Goal: Information Seeking & Learning: Learn about a topic

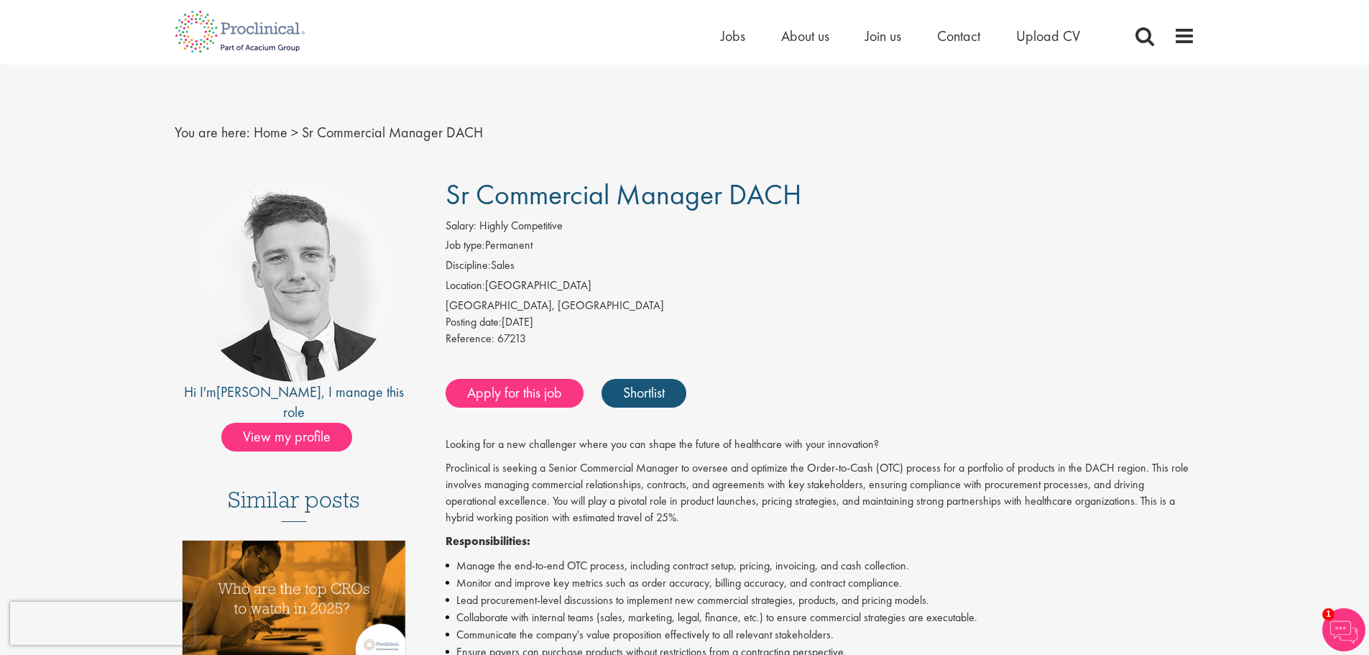
drag, startPoint x: 584, startPoint y: 318, endPoint x: 519, endPoint y: 315, distance: 64.7
click at [519, 315] on div "Posting date: 02 Oct 2025" at bounding box center [819, 322] width 749 height 17
click at [264, 133] on link "Home" at bounding box center [271, 132] width 34 height 19
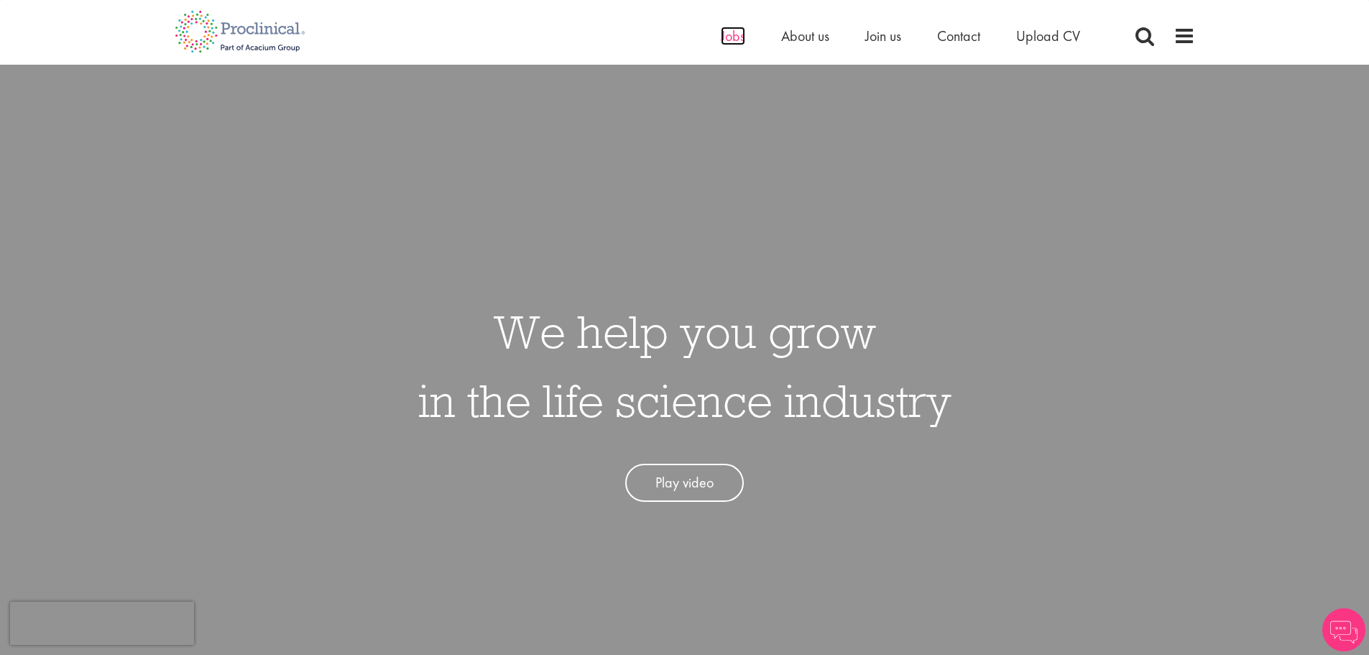
click at [740, 32] on span "Jobs" at bounding box center [733, 36] width 24 height 19
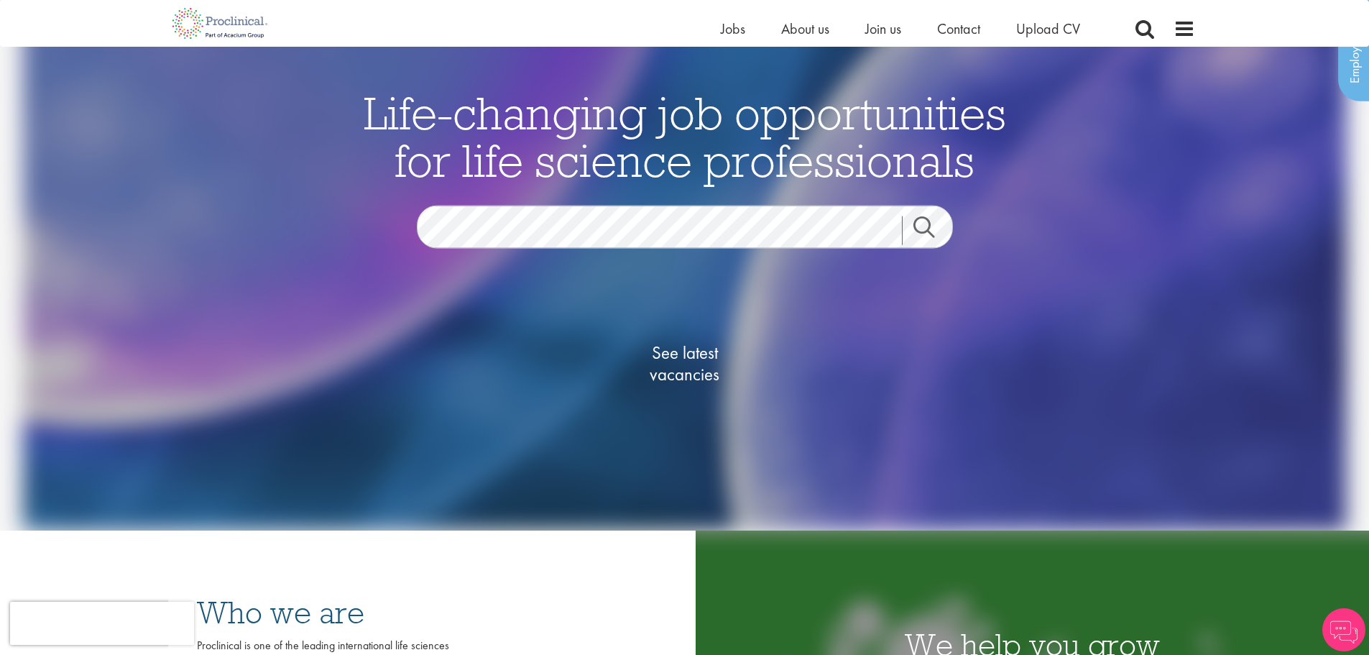
scroll to position [359, 0]
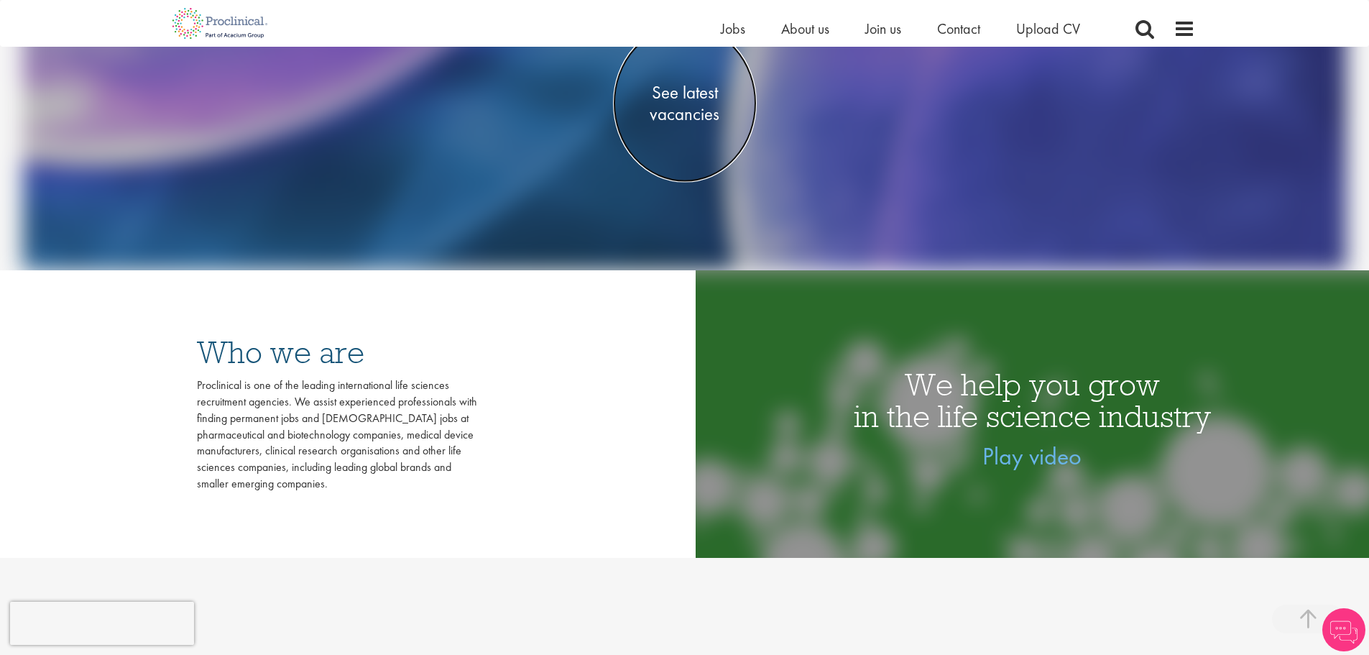
click at [700, 90] on span "See latest vacancies" at bounding box center [685, 103] width 144 height 43
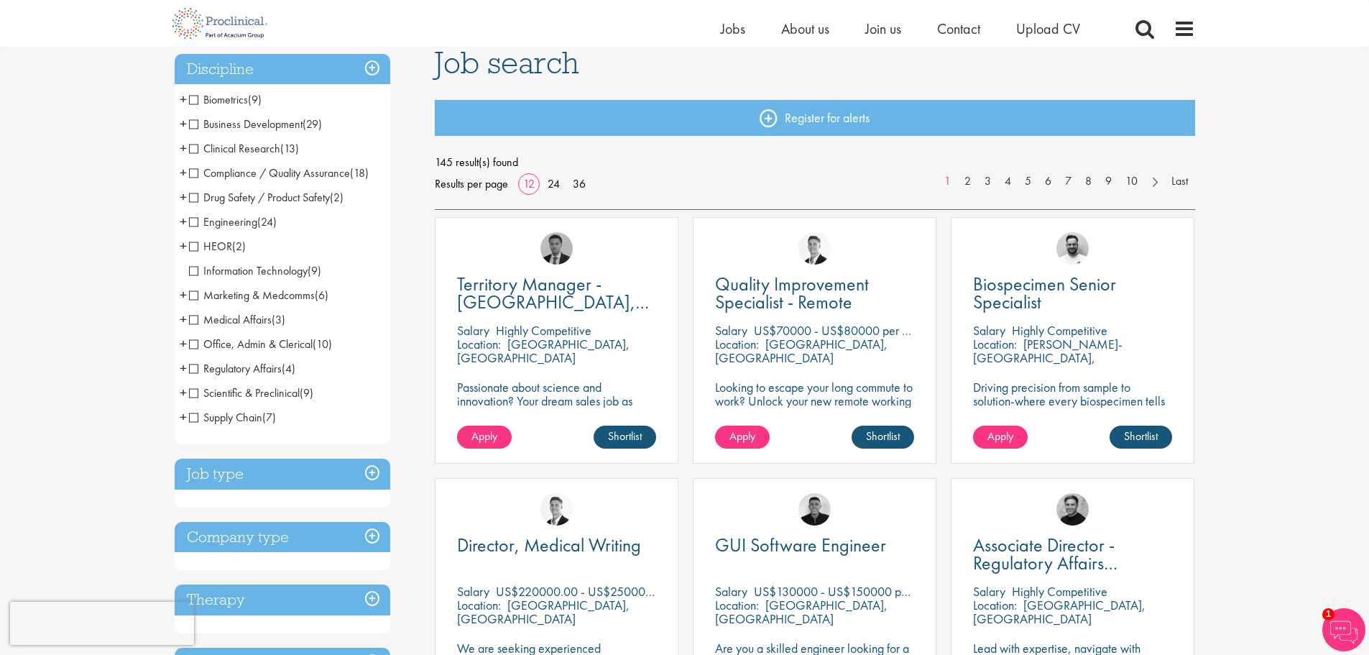
scroll to position [72, 0]
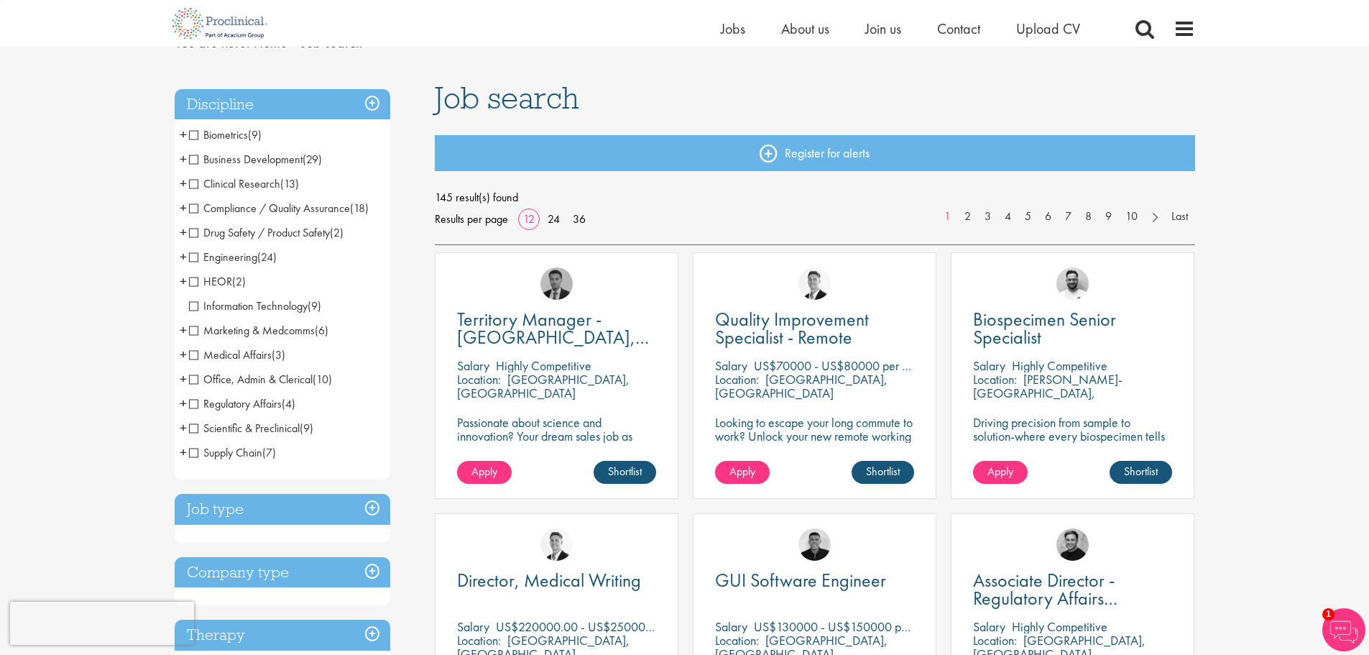
click at [192, 159] on span "Business Development" at bounding box center [246, 159] width 114 height 15
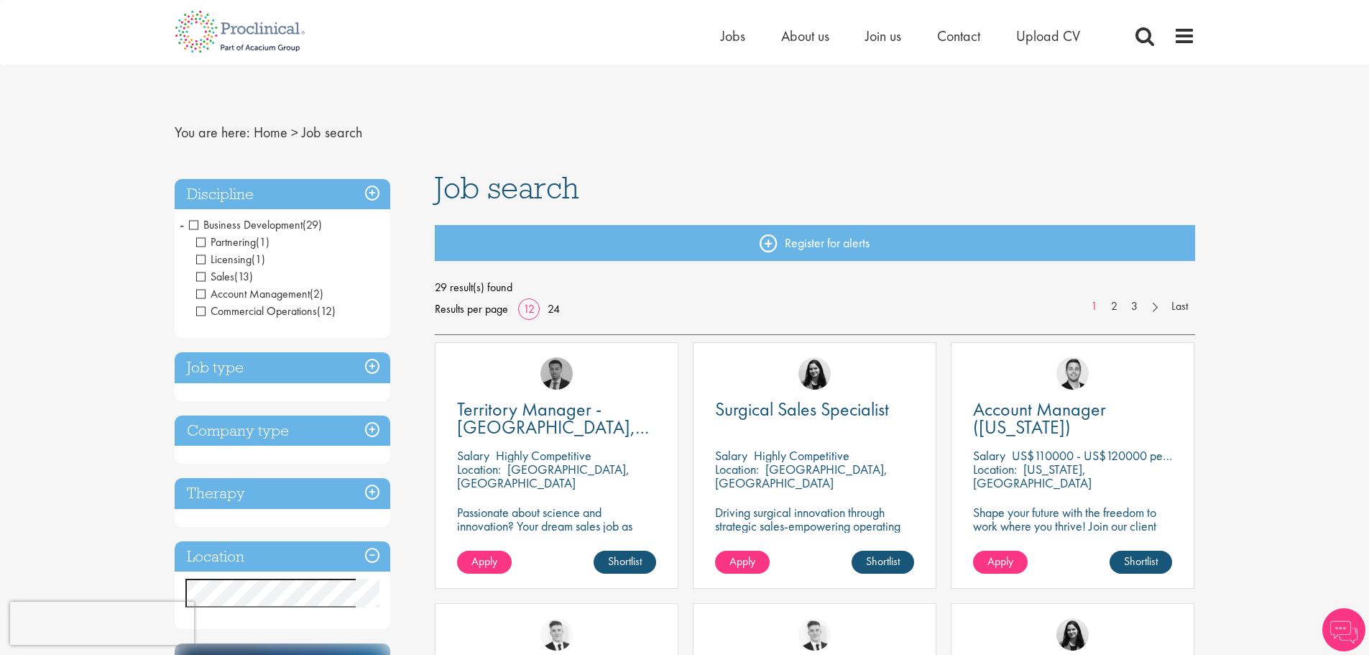
click at [280, 225] on span "Business Development" at bounding box center [246, 224] width 114 height 15
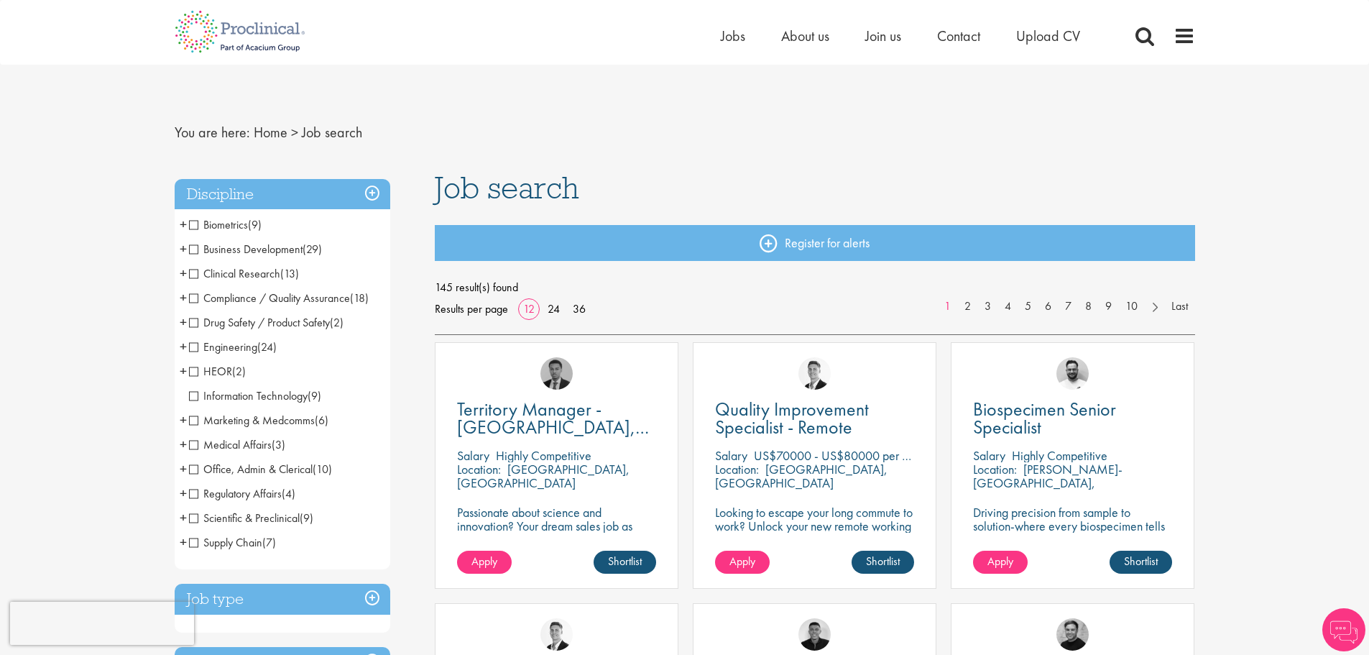
click at [270, 395] on span "Information Technology" at bounding box center [248, 395] width 119 height 15
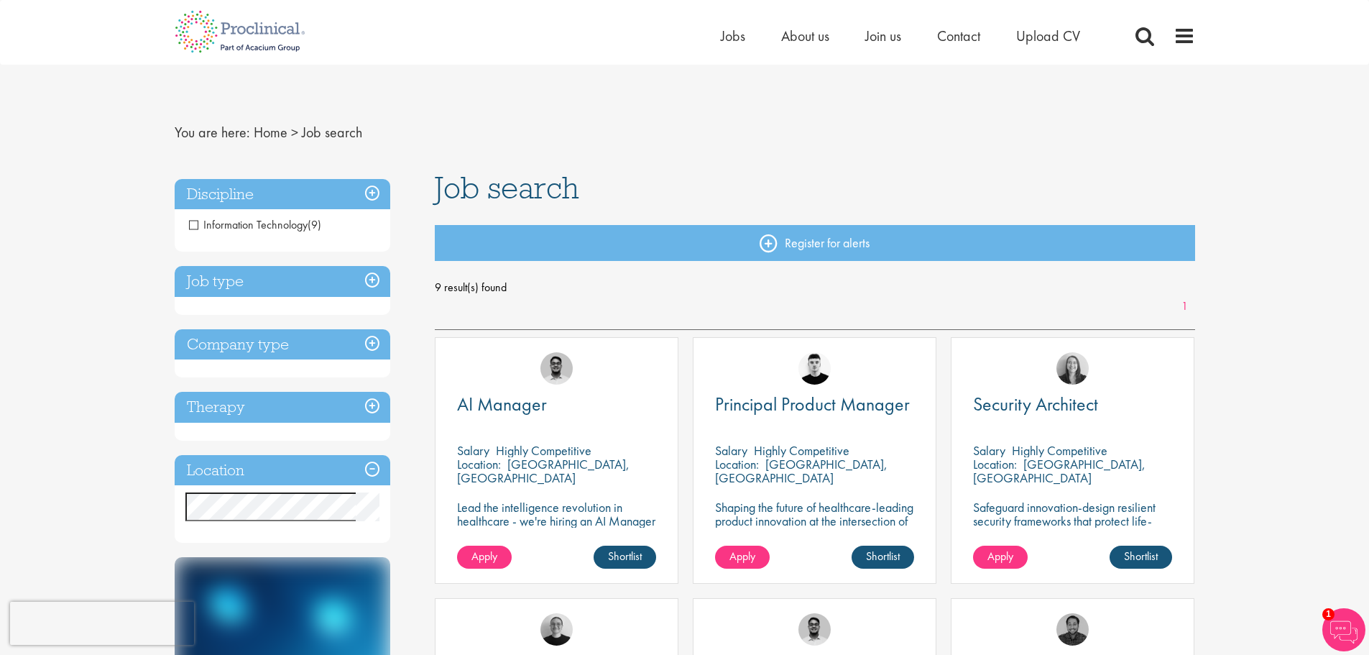
click at [274, 224] on span "Information Technology" at bounding box center [248, 224] width 119 height 15
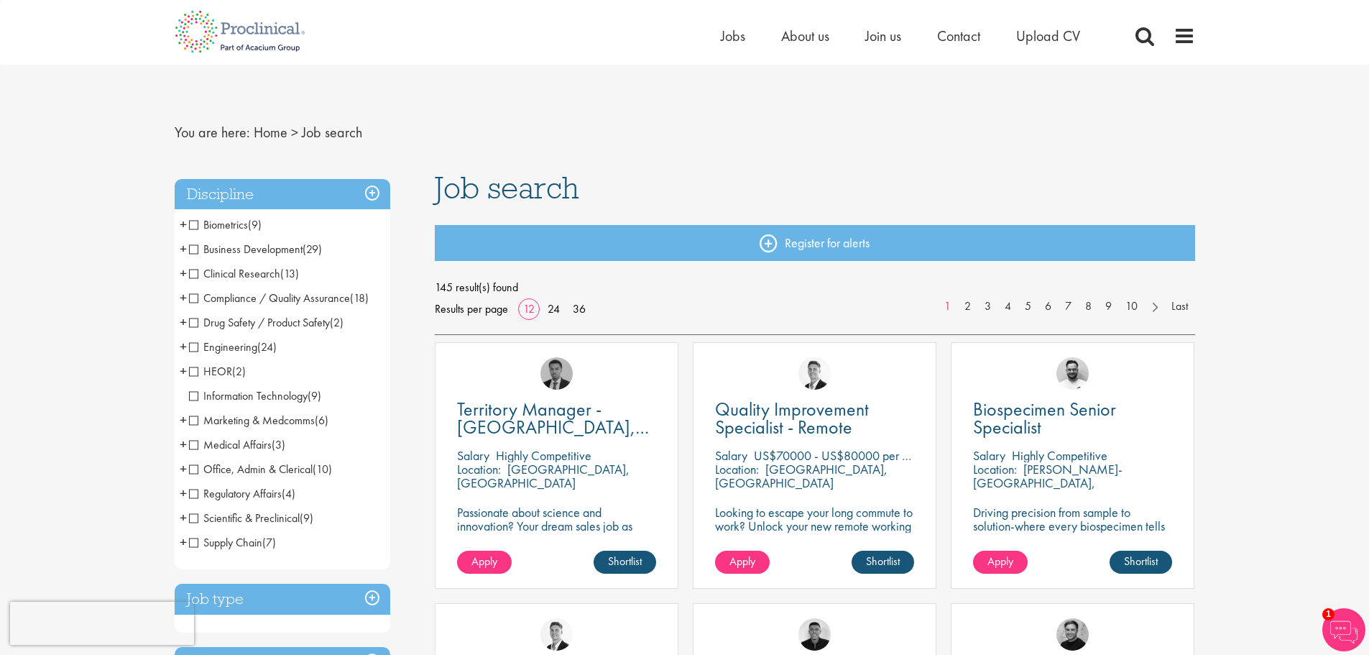
click at [231, 253] on span "Business Development" at bounding box center [246, 248] width 114 height 15
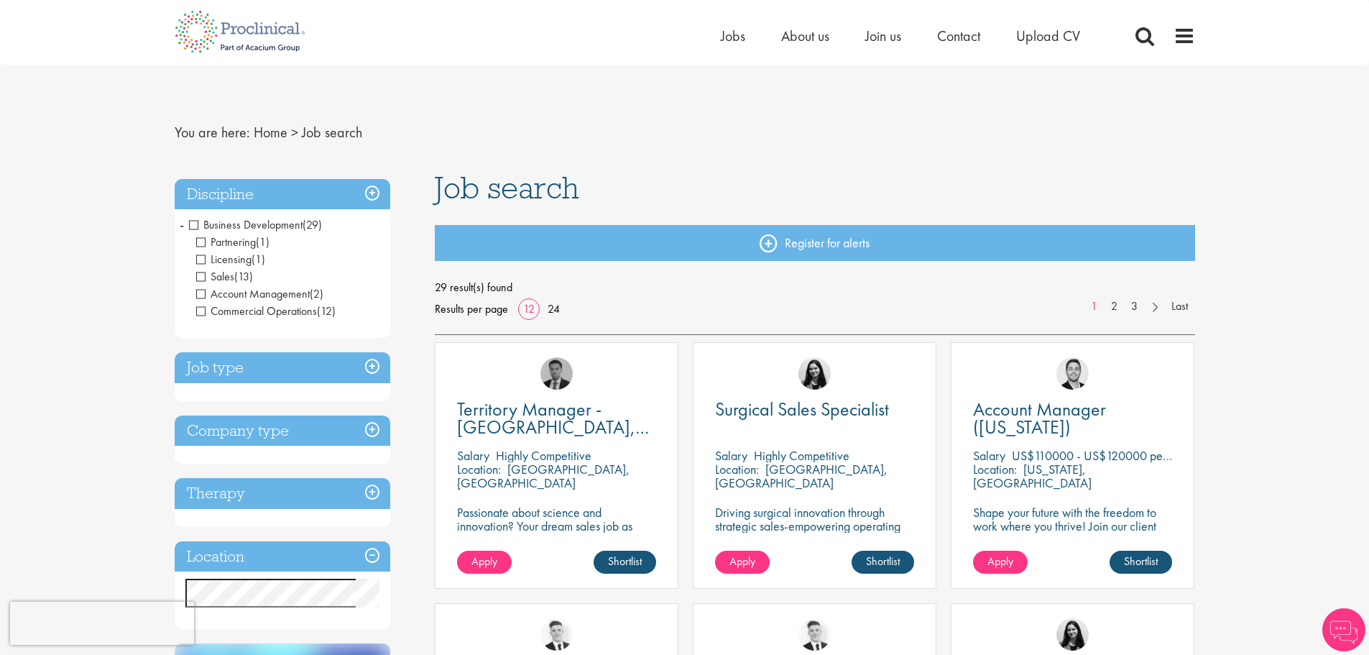
click at [239, 242] on span "Partnering" at bounding box center [226, 241] width 60 height 15
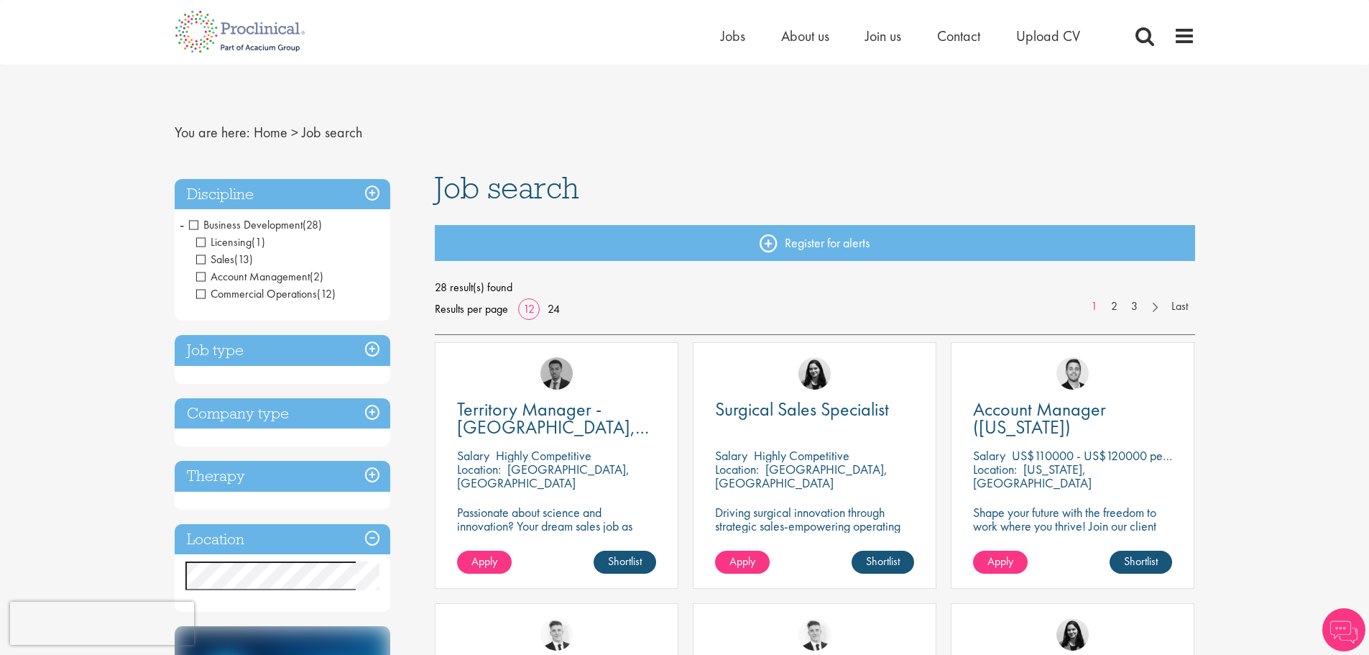
click at [236, 243] on span "Licensing" at bounding box center [223, 241] width 55 height 15
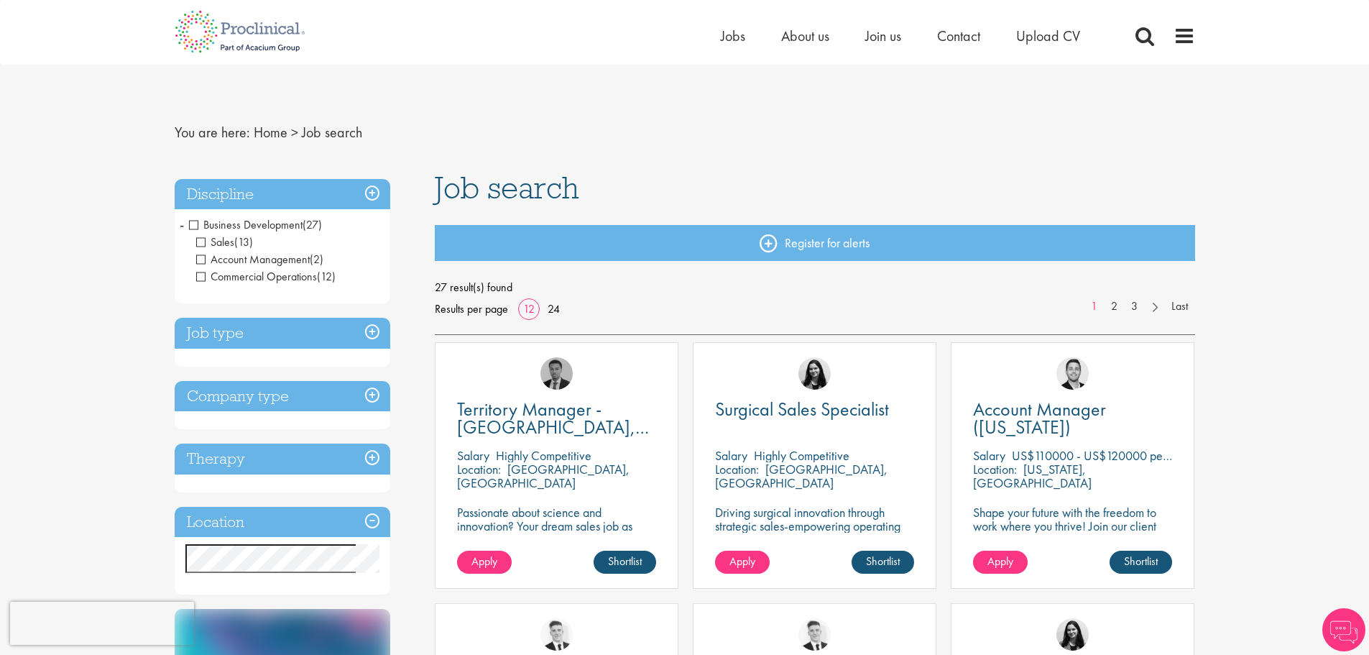
click at [225, 242] on span "Sales" at bounding box center [215, 241] width 38 height 15
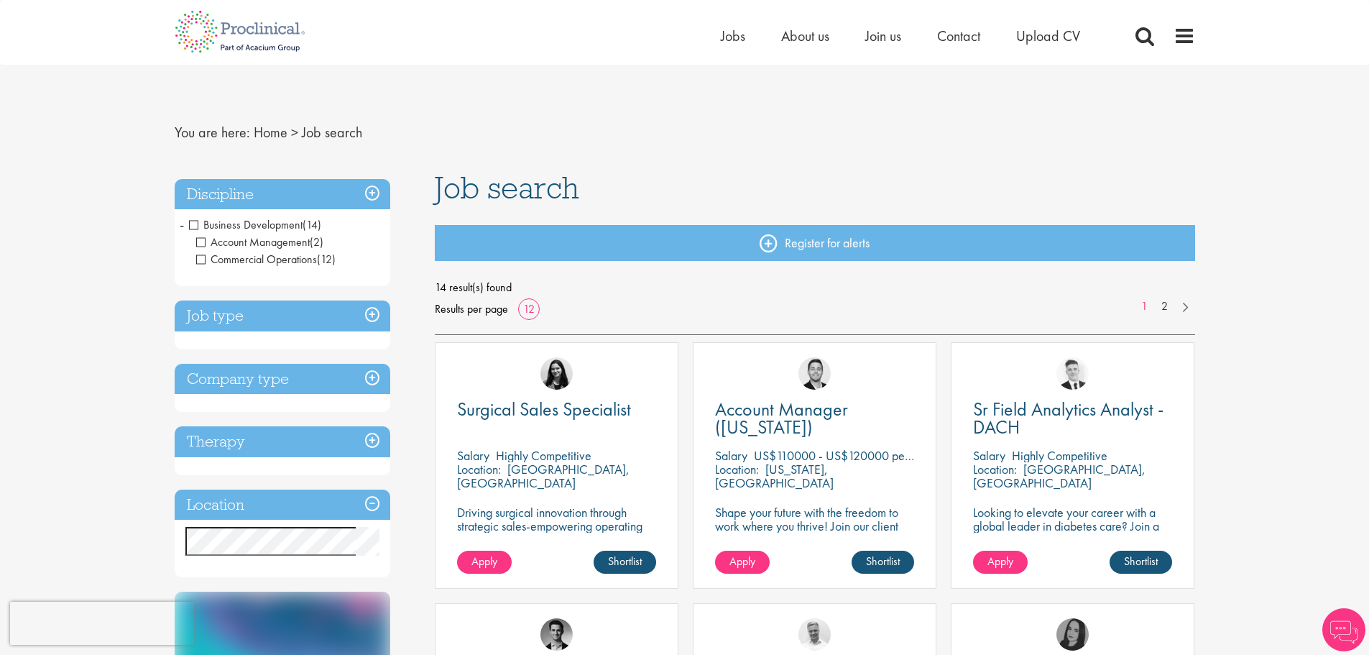
click at [267, 240] on span "Account Management" at bounding box center [253, 241] width 114 height 15
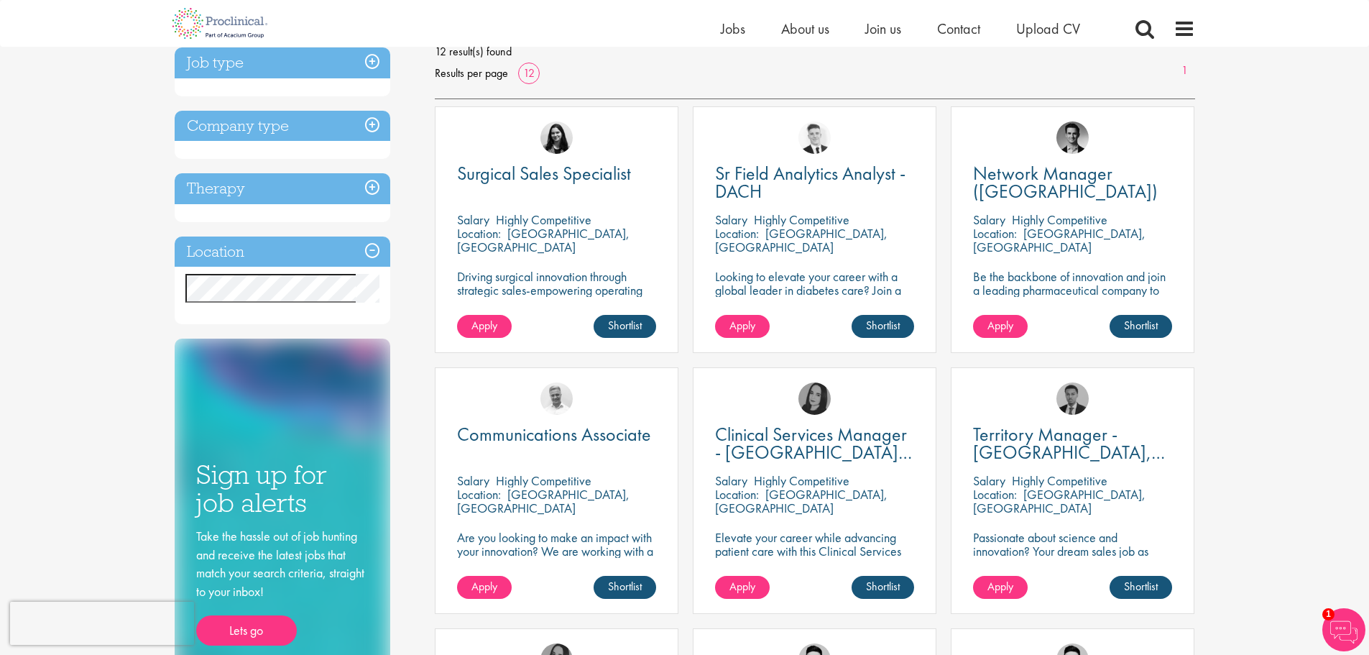
scroll to position [216, 0]
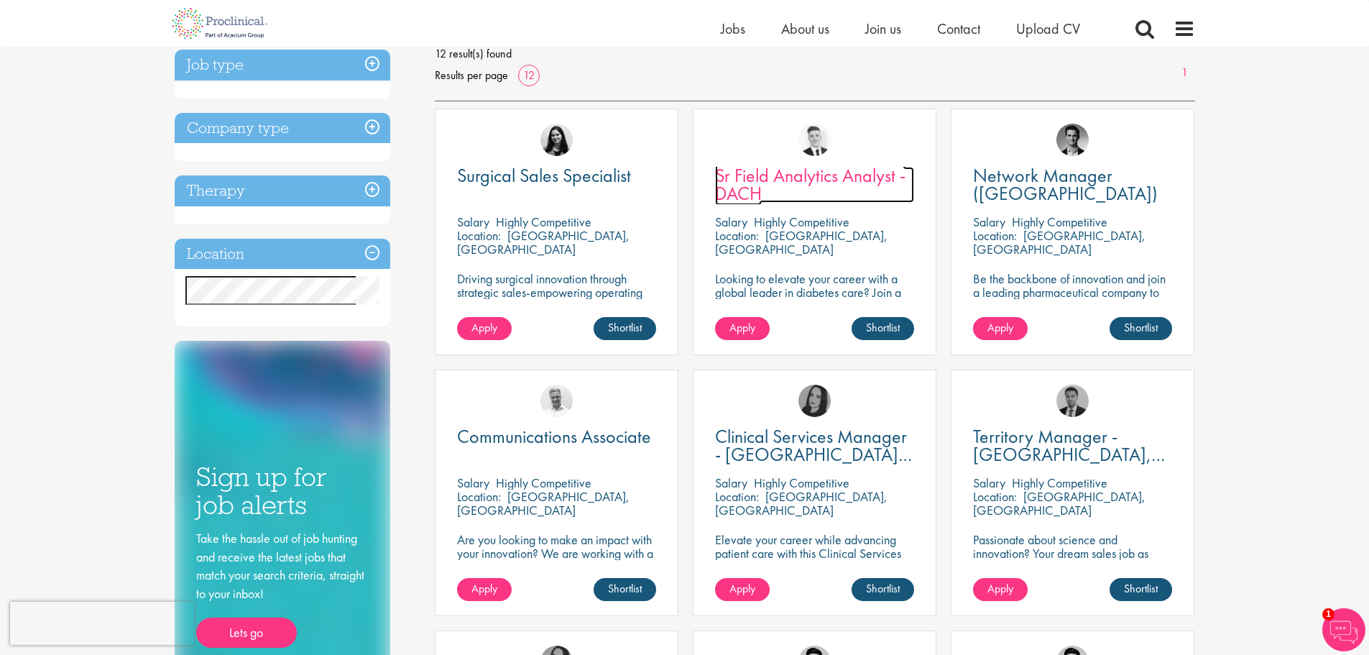
click at [800, 177] on span "Sr Field Analytics Analyst - DACH" at bounding box center [810, 184] width 190 height 42
